Goal: Task Accomplishment & Management: Manage account settings

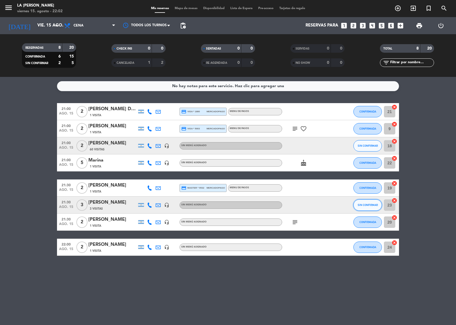
click at [365, 206] on span "SIN CONFIRMAR" at bounding box center [368, 205] width 20 height 3
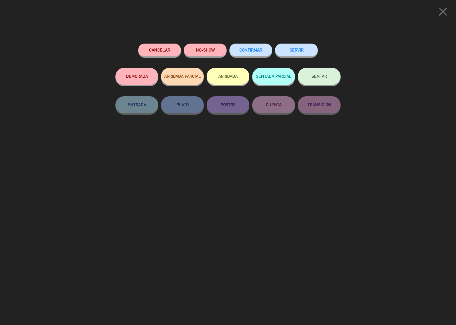
click at [254, 44] on div "CONFIRMAR" at bounding box center [250, 56] width 43 height 24
click at [250, 44] on button "CONFIRMAR" at bounding box center [250, 50] width 43 height 13
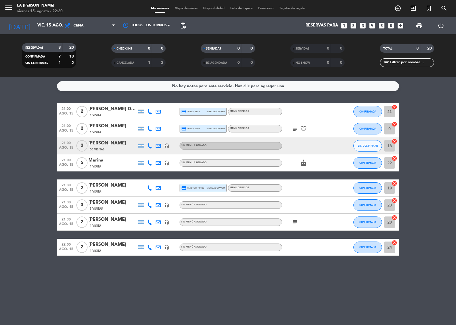
click at [294, 136] on div "subject favorite_border" at bounding box center [307, 128] width 51 height 17
drag, startPoint x: 294, startPoint y: 123, endPoint x: 290, endPoint y: 131, distance: 8.8
click at [293, 124] on div "subject favorite_border" at bounding box center [307, 128] width 51 height 17
click at [290, 135] on div "subject favorite_border" at bounding box center [307, 128] width 51 height 17
click at [294, 130] on icon "subject" at bounding box center [295, 128] width 7 height 7
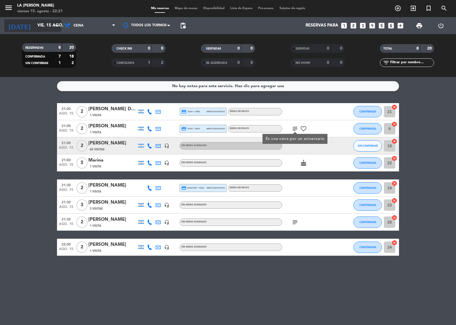
click at [42, 29] on input "vie. 15 ago." at bounding box center [61, 25] width 55 height 11
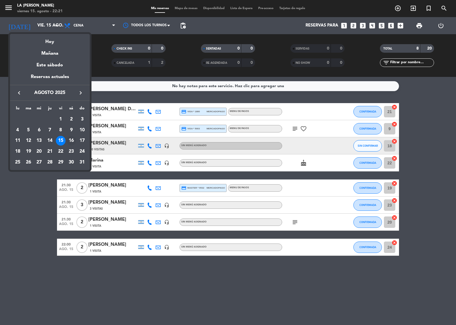
click at [69, 142] on div "16" at bounding box center [71, 141] width 10 height 10
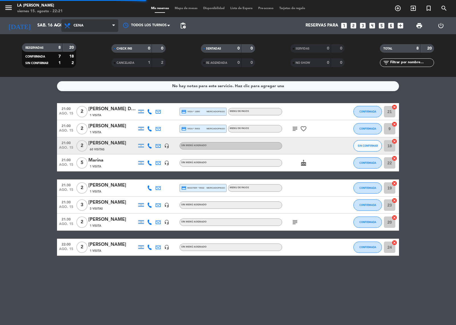
click at [70, 29] on icon at bounding box center [68, 25] width 8 height 7
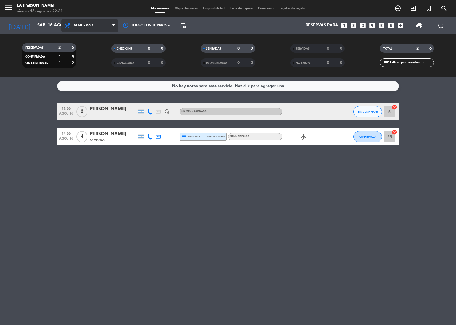
click at [74, 26] on span "Almuerzo" at bounding box center [84, 26] width 20 height 4
click at [94, 61] on div "menu La [PERSON_NAME] [DATE] 15. agosto - 22:21 Mis reservas Mapa de mesas Disp…" at bounding box center [228, 38] width 456 height 77
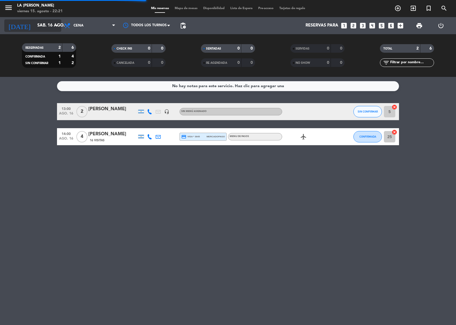
click at [48, 24] on input "sáb. 16 ago." at bounding box center [61, 25] width 55 height 11
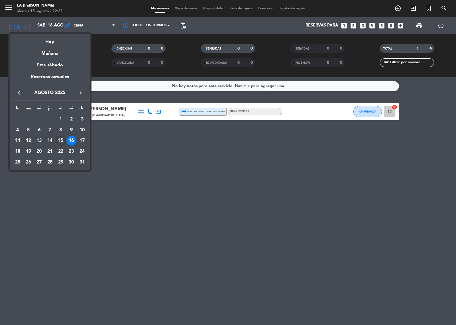
click at [60, 138] on div "15" at bounding box center [61, 141] width 10 height 10
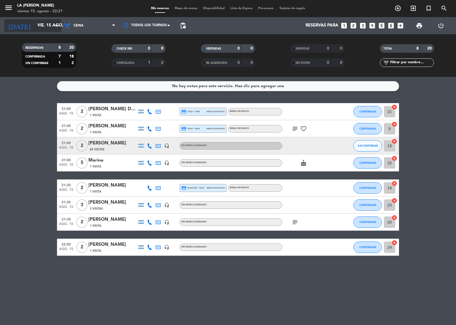
click at [48, 39] on div "RESERVADAS 8 20 CONFIRMADA 7 18 SIN CONFIRMAR 1 2 CHECK INS 0 0 CANCELADA 1 2 S…" at bounding box center [228, 55] width 456 height 43
click at [41, 27] on input "vie. 15 ago." at bounding box center [61, 25] width 55 height 11
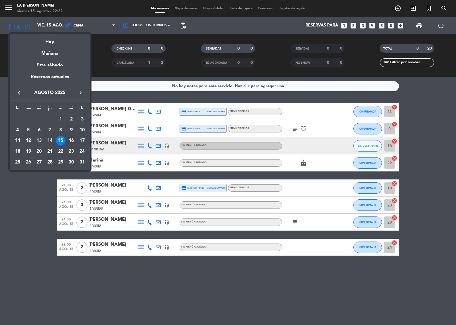
click at [73, 138] on div "16" at bounding box center [71, 141] width 10 height 10
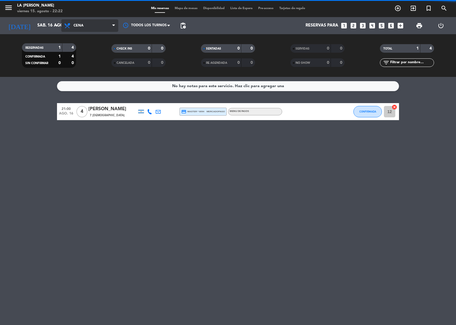
click at [75, 28] on span "Cena" at bounding box center [89, 25] width 57 height 13
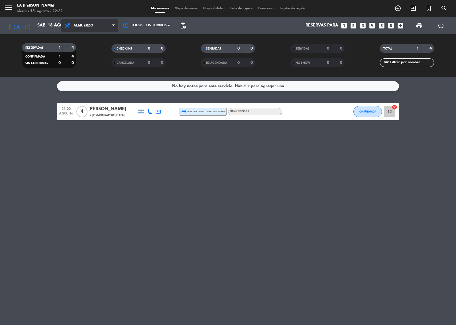
click at [87, 54] on div "menu La [PERSON_NAME] [DATE] 15. agosto - 22:22 Mis reservas Mapa de mesas Disp…" at bounding box center [228, 38] width 456 height 77
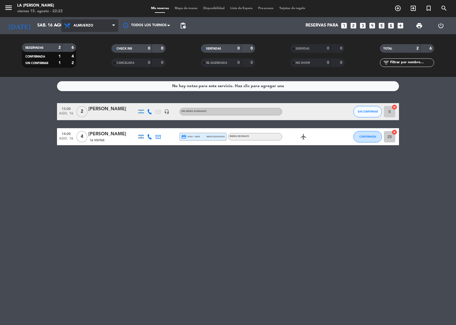
click at [86, 28] on span "Almuerzo" at bounding box center [89, 25] width 57 height 13
click at [91, 60] on div "menu La [PERSON_NAME] [DATE] 15. agosto - 22:22 Mis reservas Mapa de mesas Disp…" at bounding box center [228, 38] width 456 height 77
click at [53, 31] on div "[DATE] [DATE] arrow_drop_down" at bounding box center [32, 25] width 57 height 13
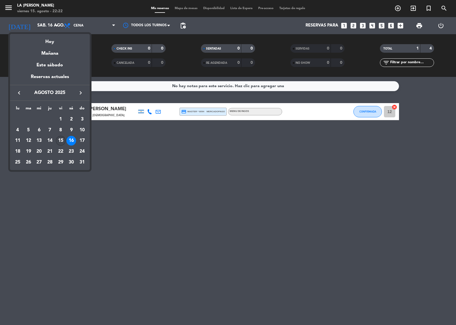
click at [62, 138] on div "15" at bounding box center [61, 141] width 10 height 10
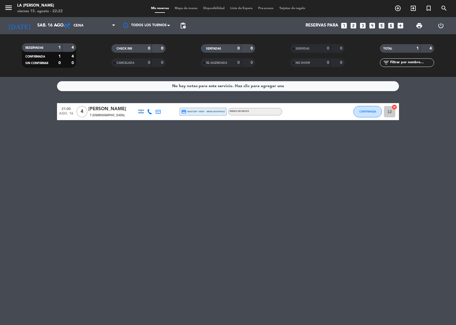
type input "vie. 15 ago."
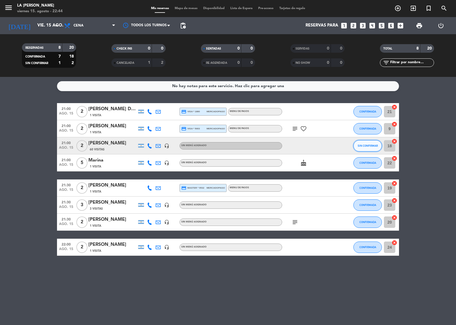
click at [365, 143] on button "SIN CONFIRMAR" at bounding box center [367, 145] width 29 height 11
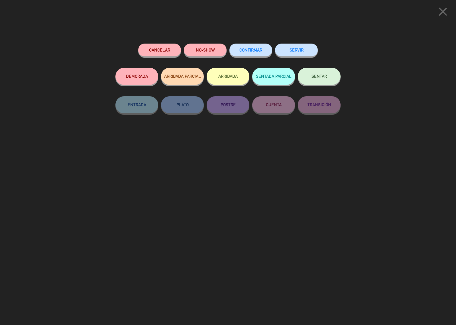
click at [251, 49] on span "CONFIRMAR" at bounding box center [250, 50] width 23 height 5
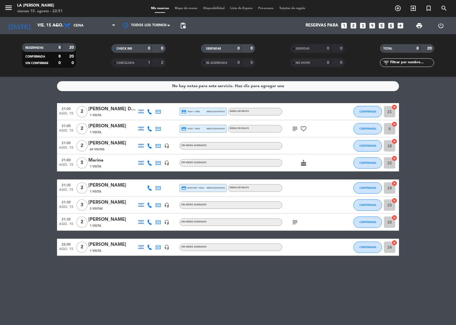
click at [100, 203] on div "[PERSON_NAME]" at bounding box center [112, 202] width 48 height 7
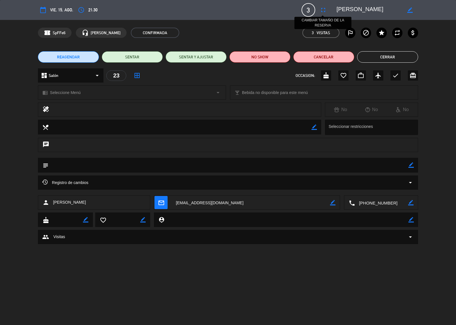
click at [324, 10] on icon "fullscreen" at bounding box center [323, 10] width 7 height 7
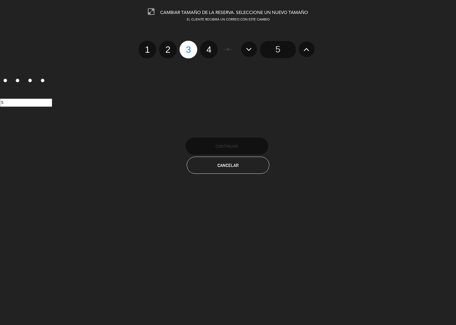
click at [214, 47] on label "4" at bounding box center [209, 50] width 18 height 18
click at [210, 46] on input "4" at bounding box center [208, 45] width 4 height 4
radio input "true"
radio input "false"
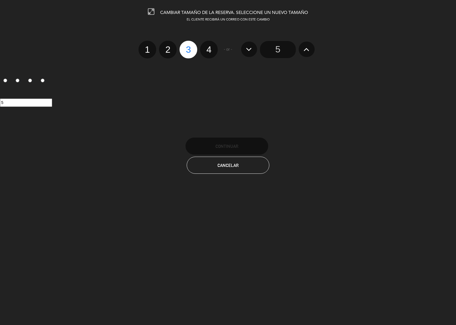
radio input "false"
radio input "true"
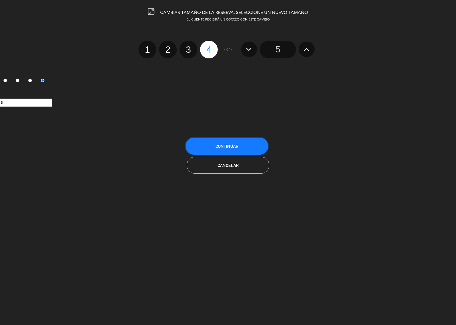
click at [231, 147] on span "Continuar" at bounding box center [226, 146] width 23 height 5
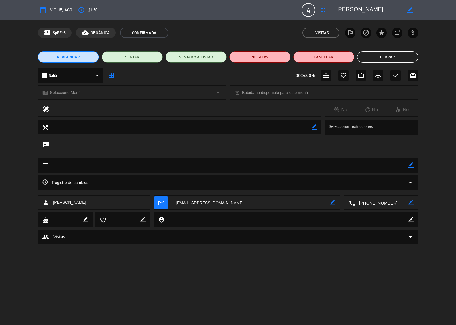
click at [371, 53] on button "Cerrar" at bounding box center [387, 56] width 61 height 11
